Goal: Information Seeking & Learning: Learn about a topic

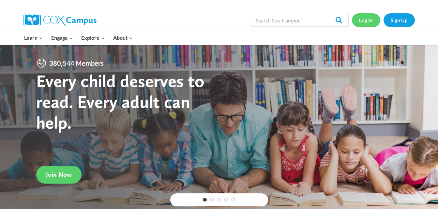
click at [364, 22] on link "Log In" at bounding box center [366, 19] width 28 height 13
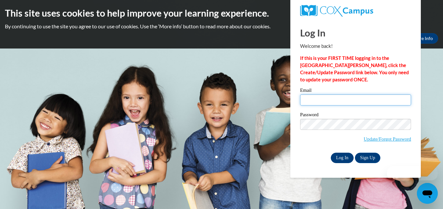
type input "Aoglet10@wildcat.fvsu.edu"
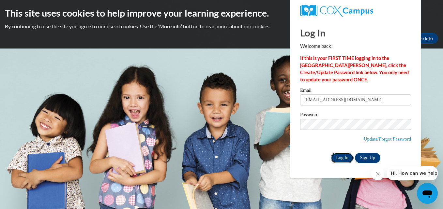
click at [340, 159] on input "Log In" at bounding box center [342, 158] width 23 height 10
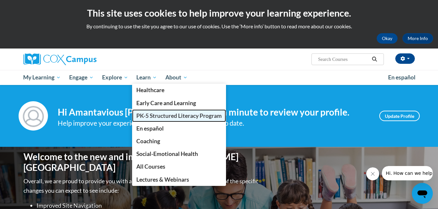
click at [147, 114] on span "PK-5 Structured Literacy Program" at bounding box center [178, 115] width 85 height 7
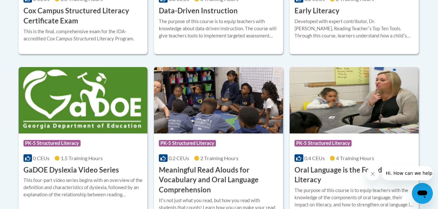
scroll to position [404, 0]
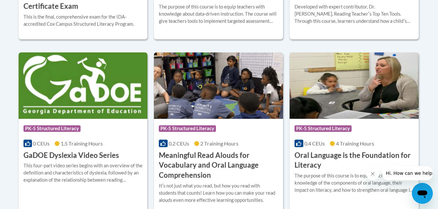
click at [322, 158] on h3 "Oral Language is the Foundation for Literacy" at bounding box center [353, 161] width 119 height 20
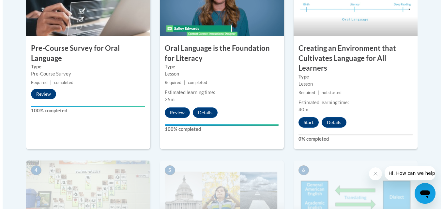
scroll to position [251, 0]
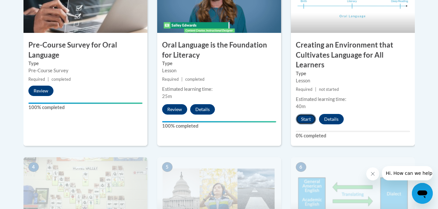
click at [305, 122] on button "Start" at bounding box center [306, 119] width 20 height 10
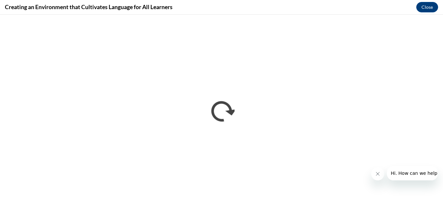
scroll to position [0, 0]
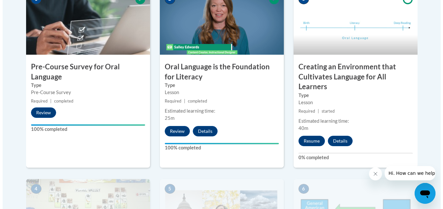
scroll to position [224, 0]
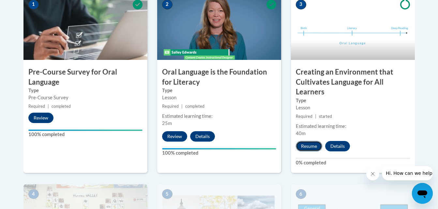
click at [305, 145] on button "Resume" at bounding box center [309, 146] width 26 height 10
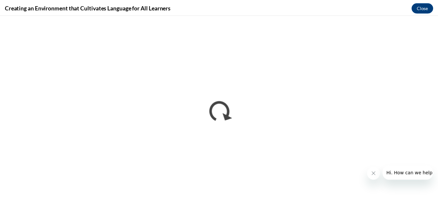
scroll to position [0, 0]
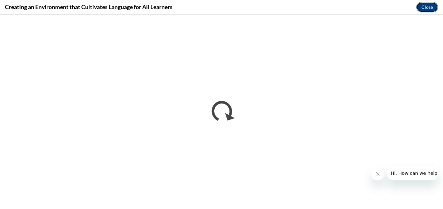
click at [419, 7] on button "Close" at bounding box center [427, 7] width 22 height 10
